Goal: Find specific page/section: Find specific page/section

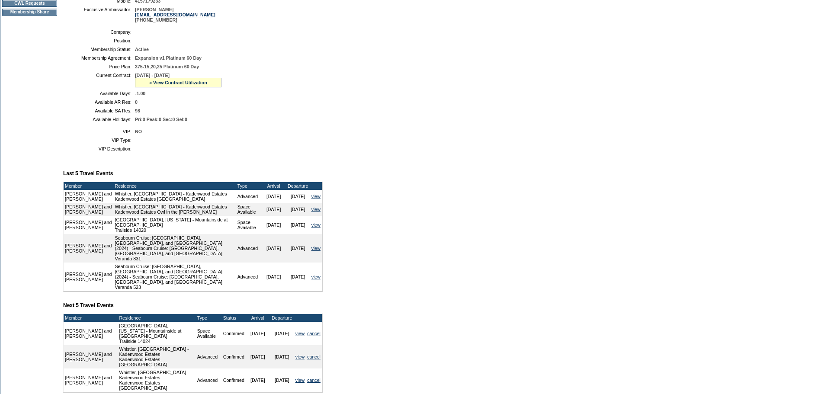
scroll to position [173, 0]
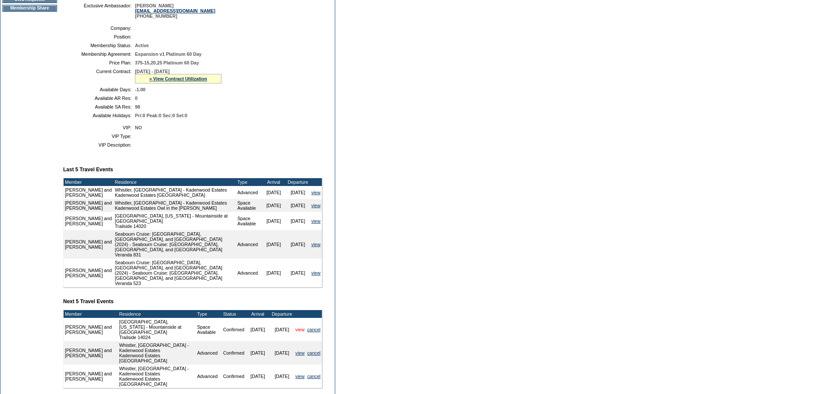
click at [297, 332] on link "view" at bounding box center [299, 329] width 9 height 5
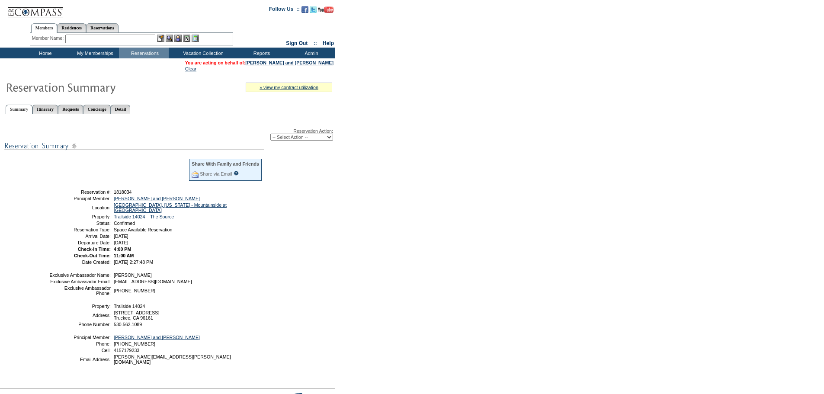
click at [110, 39] on input "text" at bounding box center [110, 39] width 90 height 9
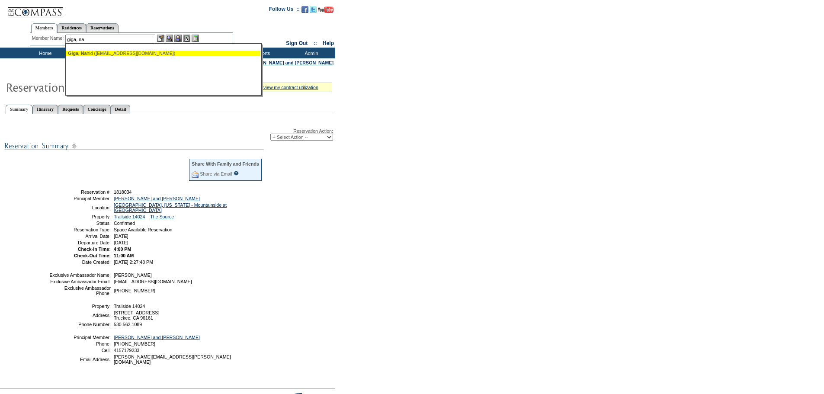
click at [131, 53] on div "Giga, Na hid ([EMAIL_ADDRESS][DOMAIN_NAME])" at bounding box center [163, 53] width 190 height 5
type input "Giga, [PERSON_NAME] ([EMAIL_ADDRESS][DOMAIN_NAME])"
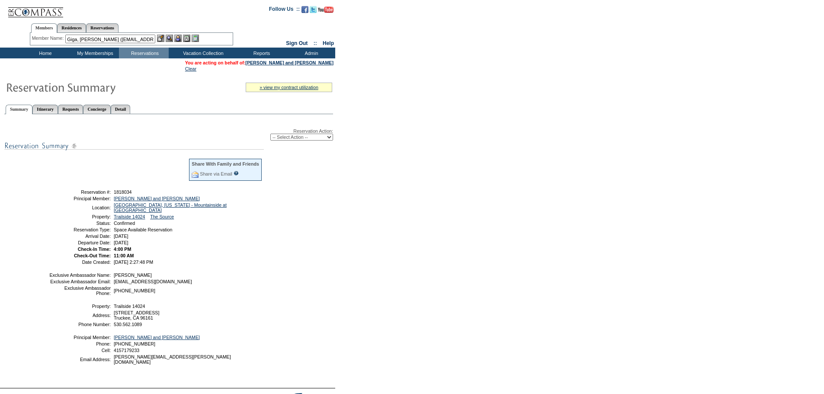
click at [170, 40] on img at bounding box center [169, 38] width 7 height 7
